Goal: Find specific page/section: Find specific page/section

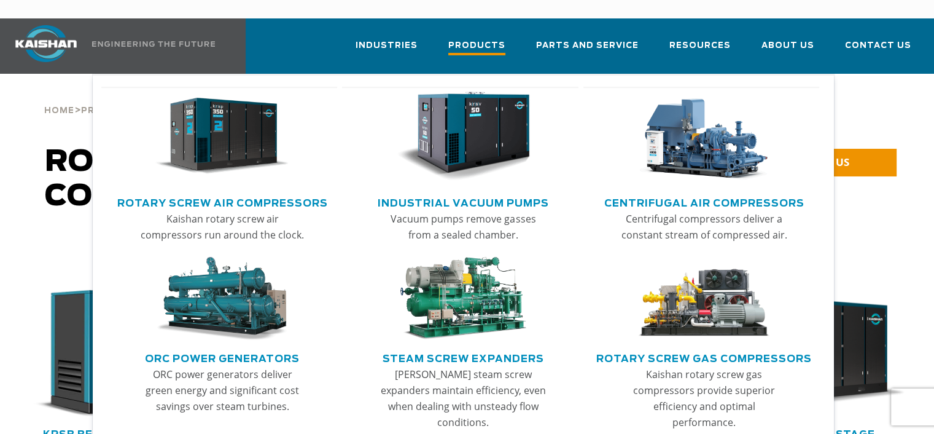
click at [506, 39] on span "Products" at bounding box center [476, 47] width 57 height 17
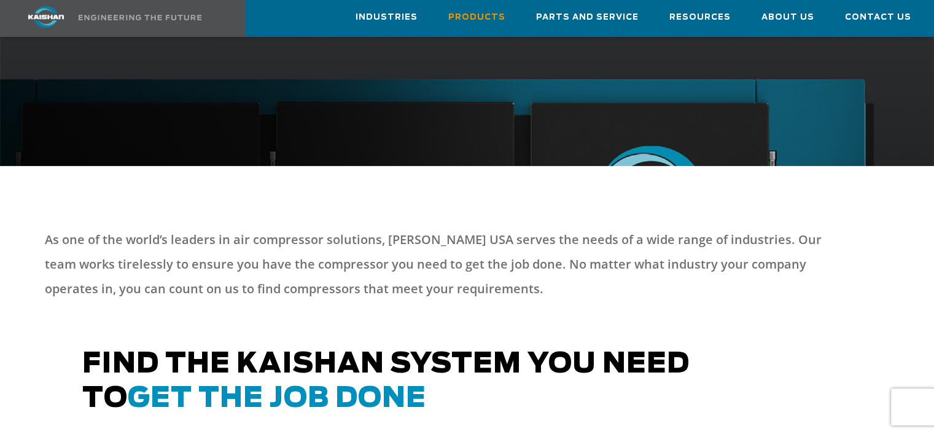
scroll to position [123, 0]
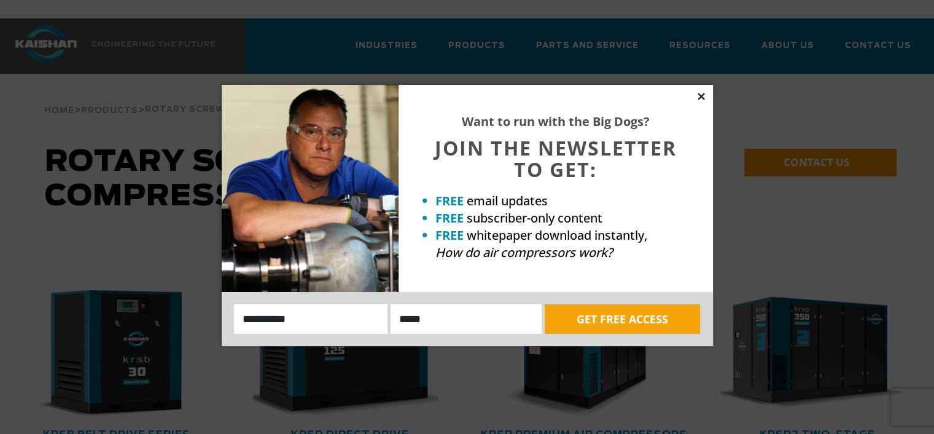
click at [704, 96] on icon at bounding box center [701, 96] width 11 height 11
